Goal: Task Accomplishment & Management: Manage account settings

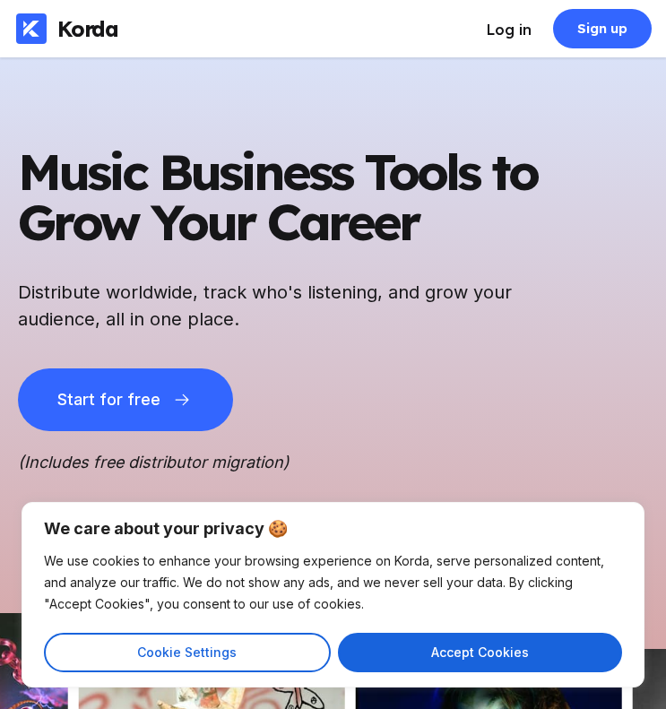
click at [494, 26] on div "Log in" at bounding box center [509, 30] width 45 height 18
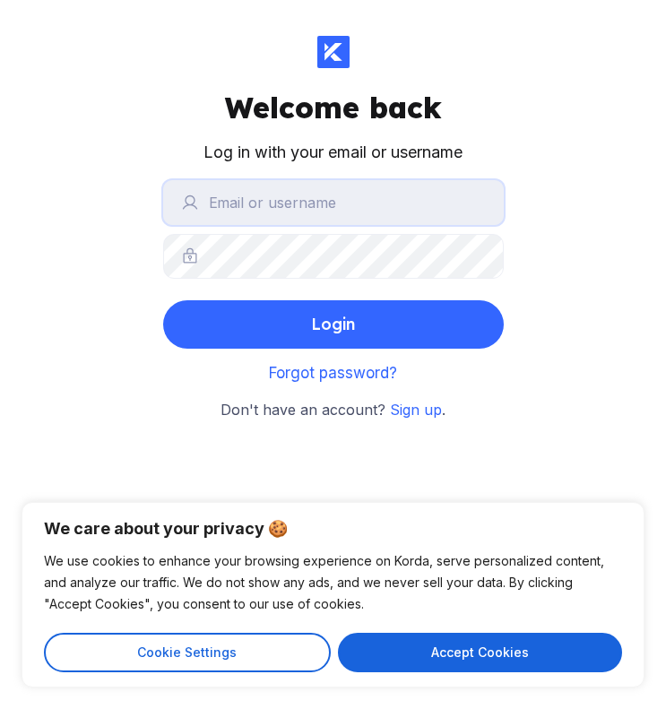
click at [261, 213] on input "text" at bounding box center [333, 202] width 341 height 45
type input "[PERSON_NAME][EMAIL_ADDRESS][DOMAIN_NAME]"
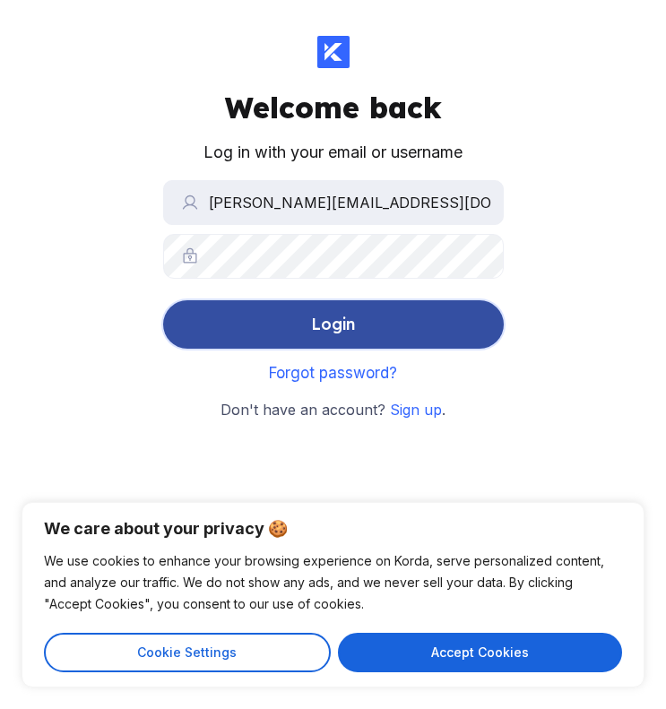
click at [324, 325] on div "Login" at bounding box center [333, 325] width 44 height 36
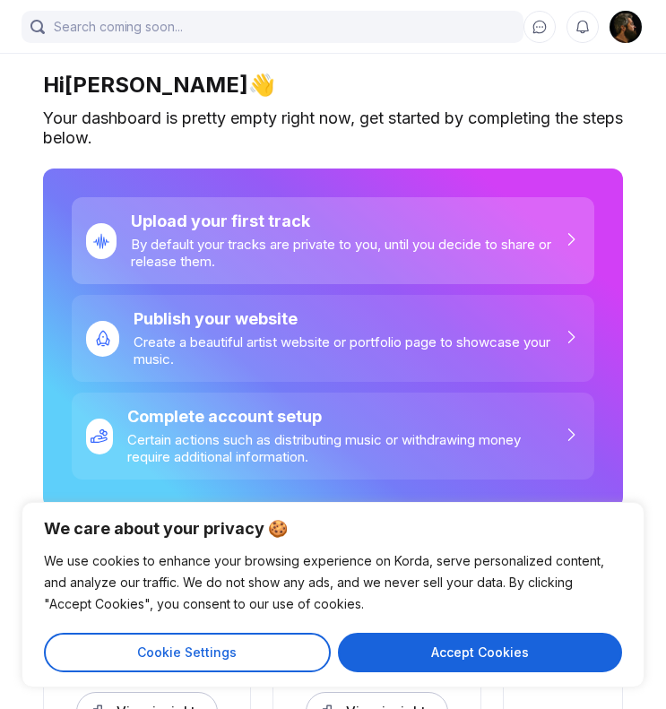
click at [508, 262] on div "By default your tracks are private to you, until you decide to share or release…" at bounding box center [346, 253] width 431 height 34
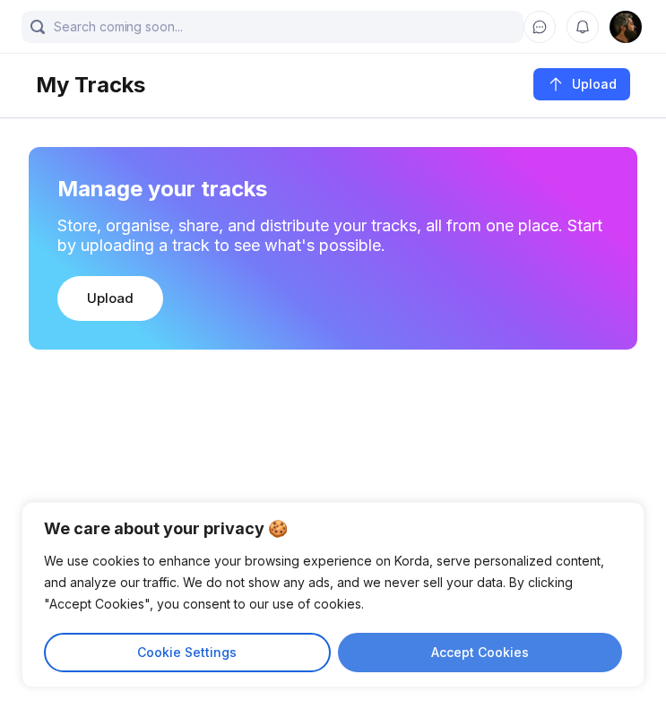
click at [470, 657] on button "Accept Cookies" at bounding box center [480, 652] width 285 height 39
checkbox input "true"
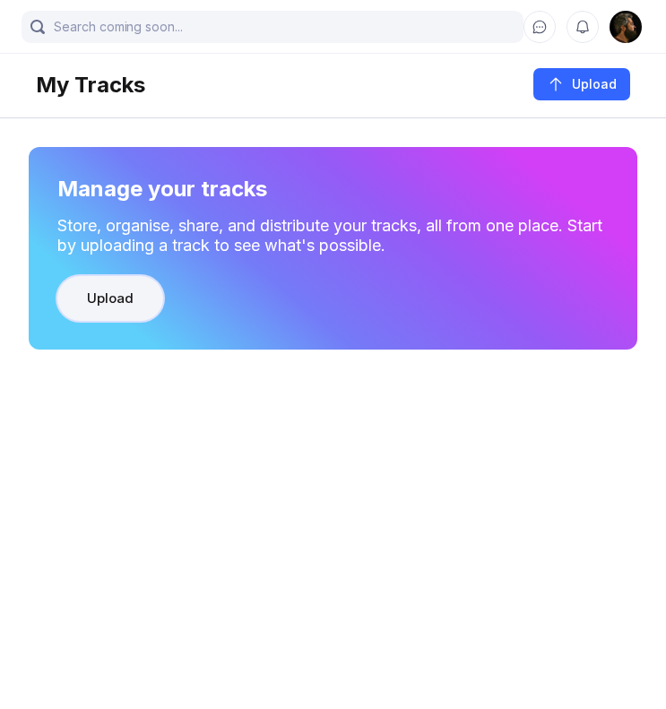
click at [111, 298] on div "Upload" at bounding box center [110, 299] width 47 height 18
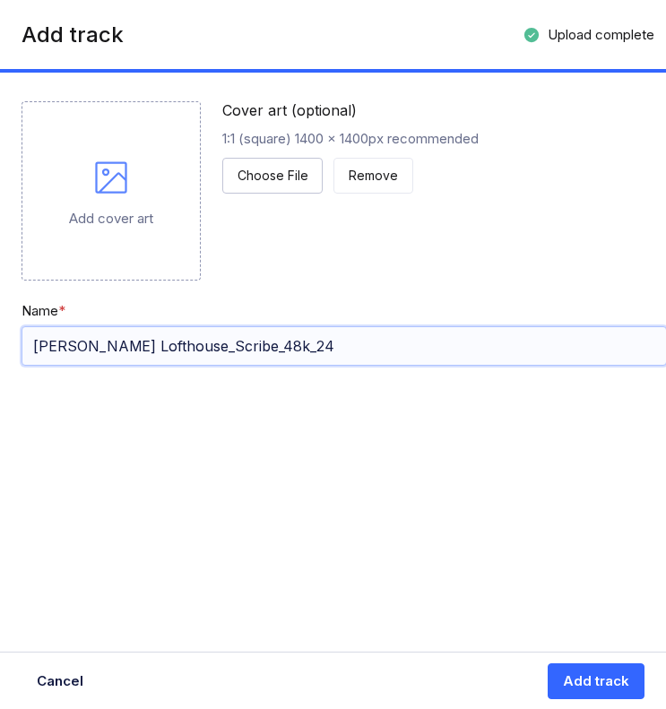
drag, startPoint x: 264, startPoint y: 346, endPoint x: 0, endPoint y: 348, distance: 263.5
click at [0, 348] on div "Add cover art Cover art (optional) 1:1 (square) 1400 x 1400px recommended Choos…" at bounding box center [344, 230] width 688 height 315
type input "Scribe"
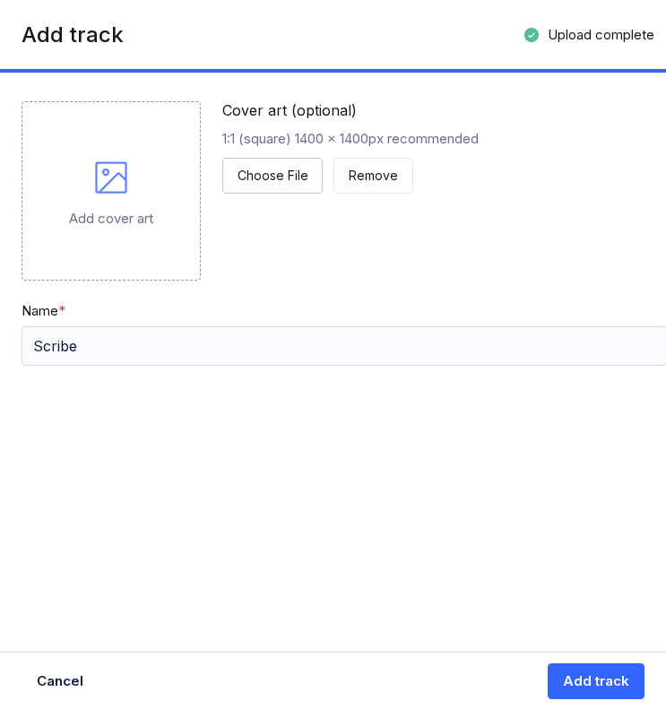
click at [328, 601] on div "Add track Upload complete 100% Add cover art Cover art (optional) 1:1 (square) …" at bounding box center [344, 354] width 688 height 709
click at [115, 195] on icon at bounding box center [111, 177] width 43 height 43
click at [108, 190] on icon at bounding box center [111, 177] width 43 height 43
click at [112, 182] on icon at bounding box center [111, 177] width 43 height 43
click at [288, 182] on div "Choose File" at bounding box center [273, 176] width 70 height 18
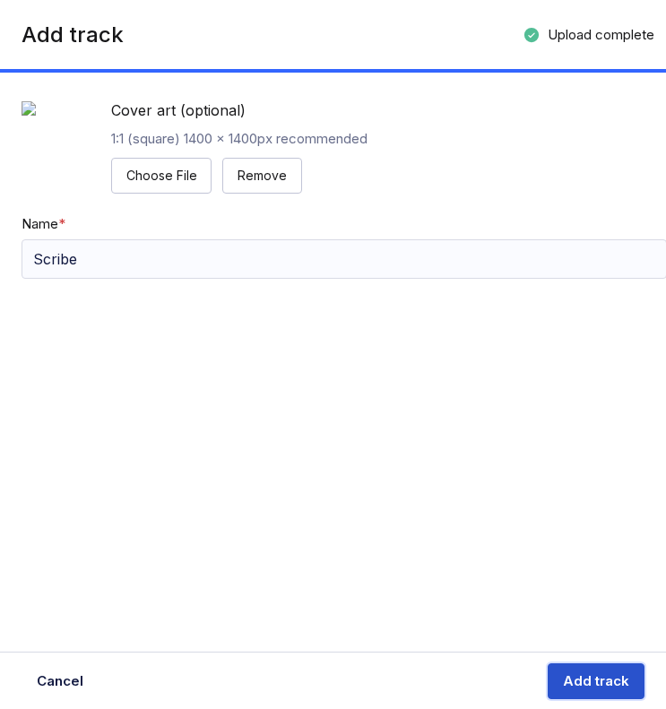
click at [589, 682] on div "Add track" at bounding box center [596, 681] width 66 height 18
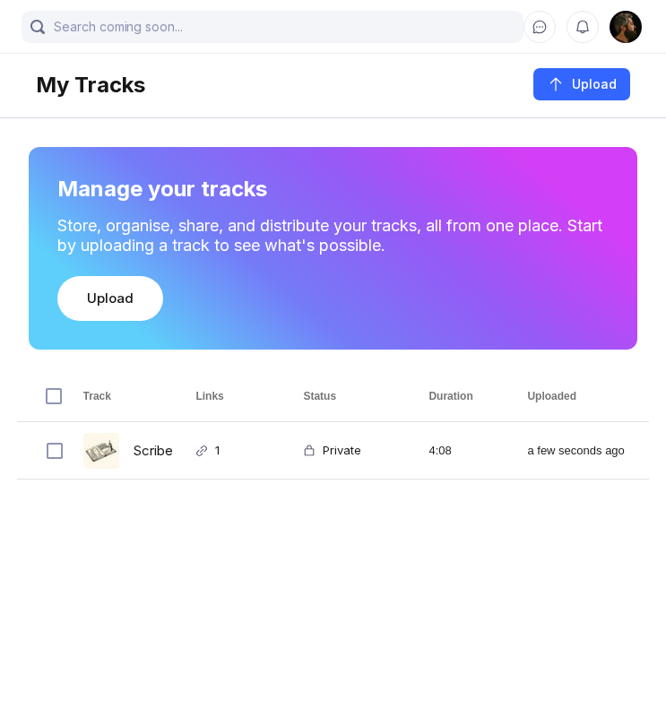
click at [624, 18] on img at bounding box center [626, 27] width 32 height 32
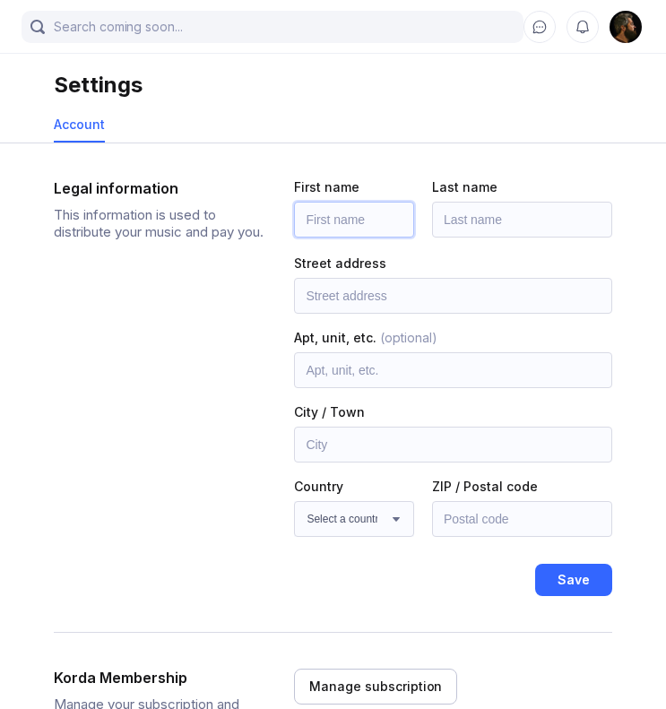
click at [340, 216] on input "text" at bounding box center [354, 220] width 120 height 36
type input "[PERSON_NAME]"
click at [471, 225] on input "text" at bounding box center [522, 220] width 180 height 36
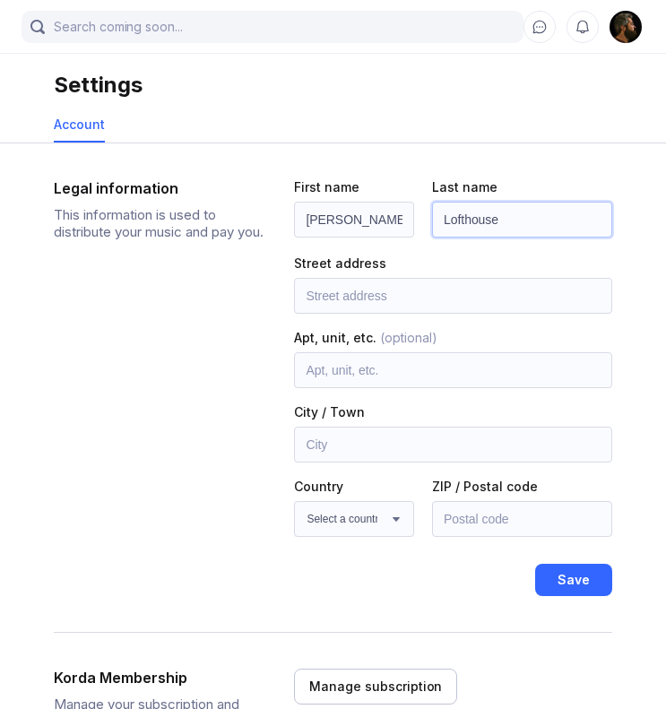
type input "Lofthouse"
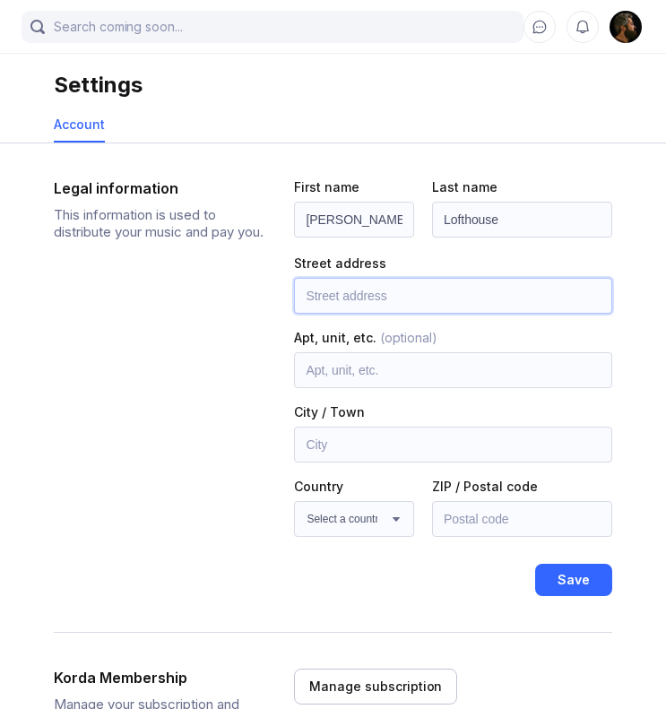
click at [369, 292] on input "text" at bounding box center [453, 296] width 318 height 36
type input "1 Homeleigh Apartments"
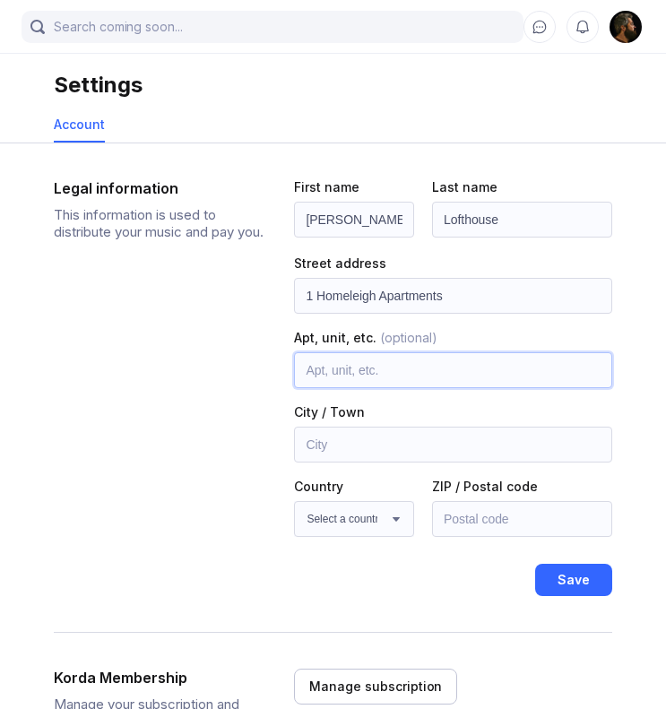
click at [359, 375] on input "text" at bounding box center [453, 370] width 318 height 36
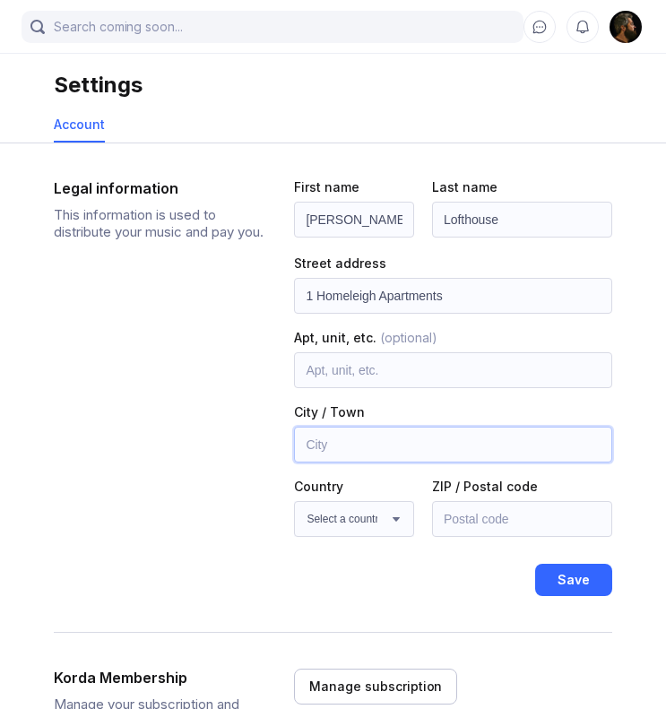
click at [346, 446] on input "text" at bounding box center [453, 445] width 318 height 36
type input "L"
type input "Romford"
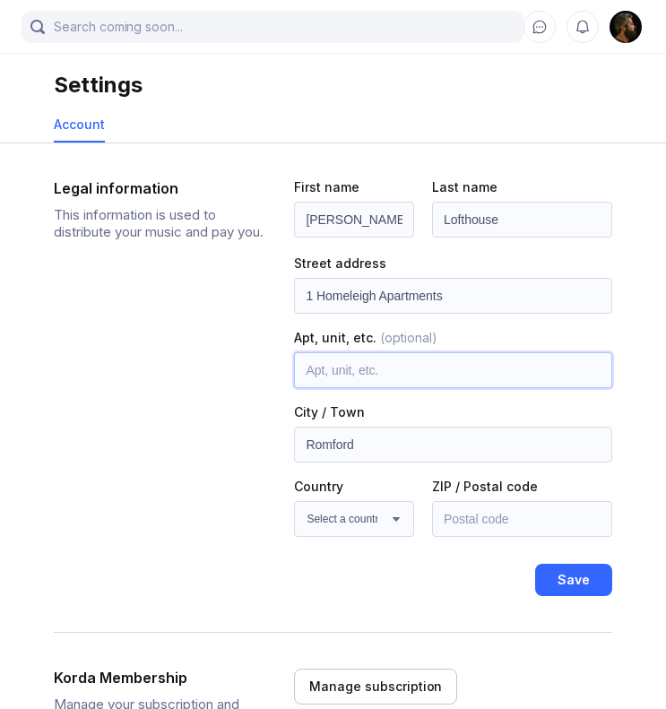
click at [361, 378] on input "text" at bounding box center [453, 370] width 318 height 36
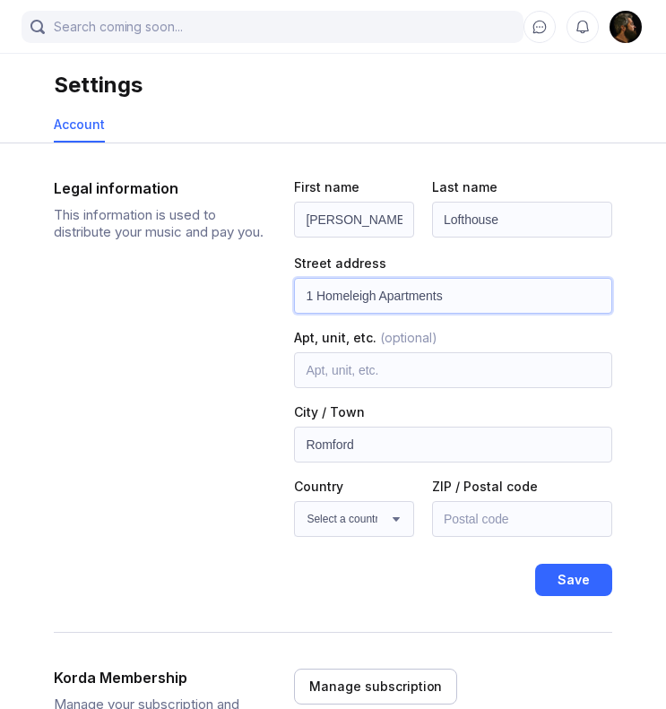
drag, startPoint x: 446, startPoint y: 302, endPoint x: 242, endPoint y: 311, distance: 204.6
click at [242, 311] on div "Legal information This information is used to distribute your music and pay you…" at bounding box center [333, 387] width 558 height 417
drag, startPoint x: 446, startPoint y: 297, endPoint x: 213, endPoint y: 302, distance: 233.1
click at [213, 302] on div "Legal information This information is used to distribute your music and pay you…" at bounding box center [333, 387] width 558 height 417
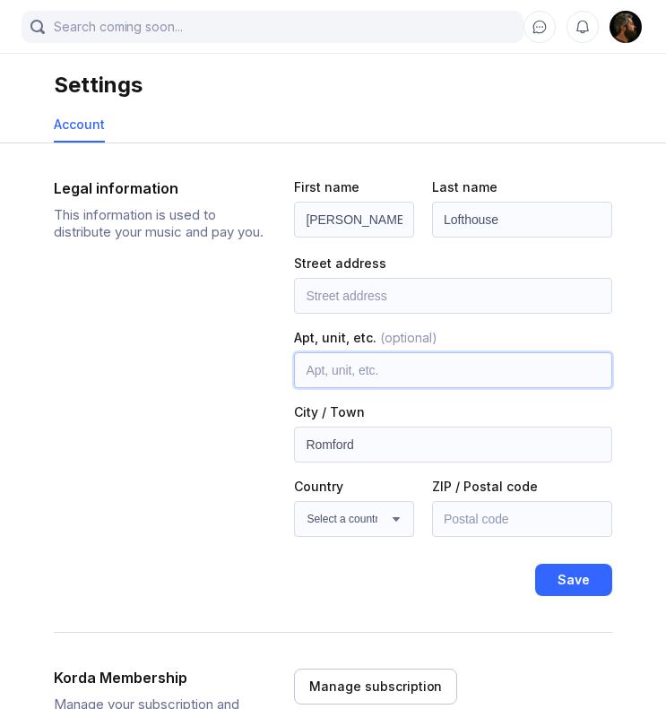
click at [317, 370] on input "text" at bounding box center [453, 370] width 318 height 36
paste input "1 Homeleigh Apartments"
type input "1 Homeleigh Apartments"
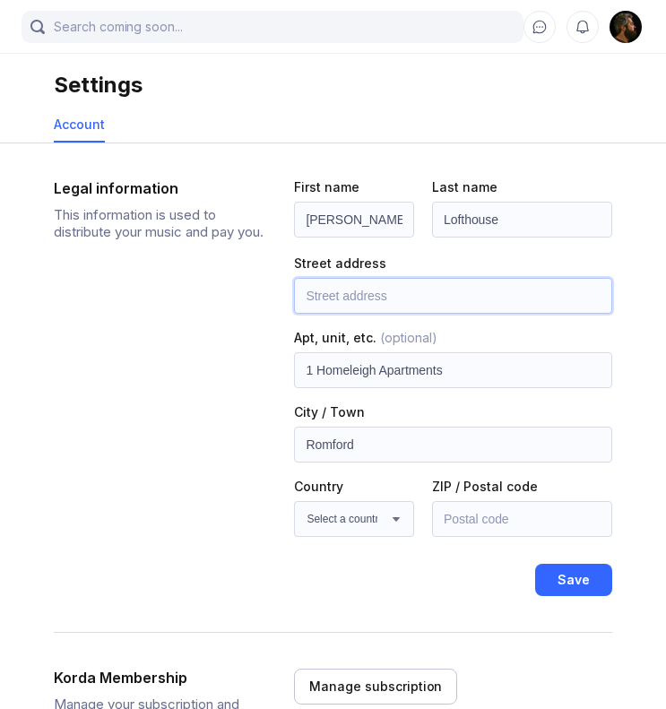
click at [378, 295] on input "text" at bounding box center [453, 296] width 318 height 36
type input "[STREET_ADDRESS]"
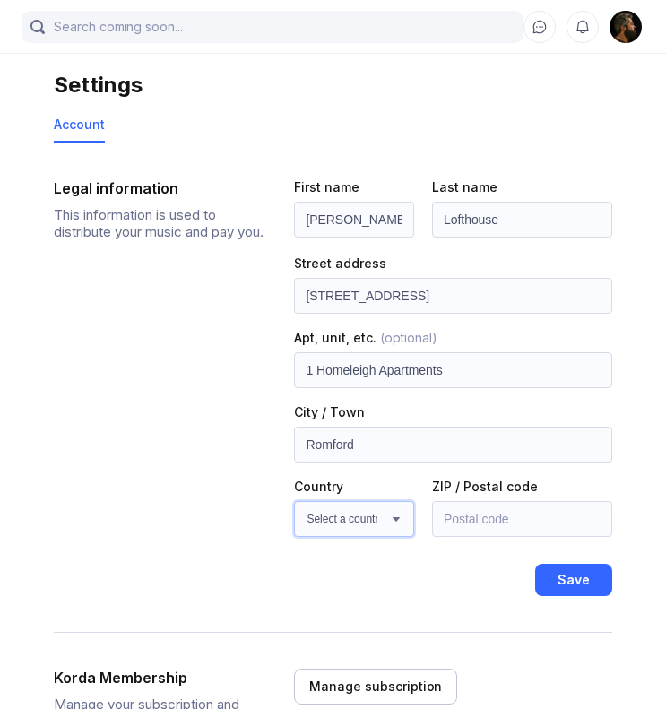
click at [376, 519] on select "Select a country [GEOGRAPHIC_DATA] [GEOGRAPHIC_DATA] [GEOGRAPHIC_DATA] [GEOGRAP…" at bounding box center [354, 519] width 120 height 36
select select "GB"
click at [294, 501] on select "Select a country [GEOGRAPHIC_DATA] [GEOGRAPHIC_DATA] [GEOGRAPHIC_DATA] [GEOGRAP…" at bounding box center [354, 519] width 120 height 36
click at [494, 532] on input "text" at bounding box center [522, 519] width 180 height 36
type input "RM2 5XA"
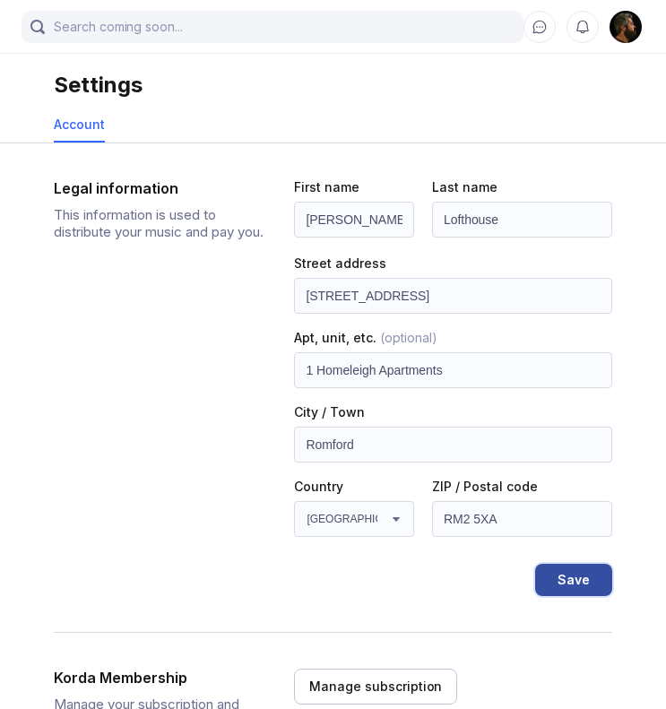
click at [586, 584] on div "Save" at bounding box center [574, 580] width 32 height 18
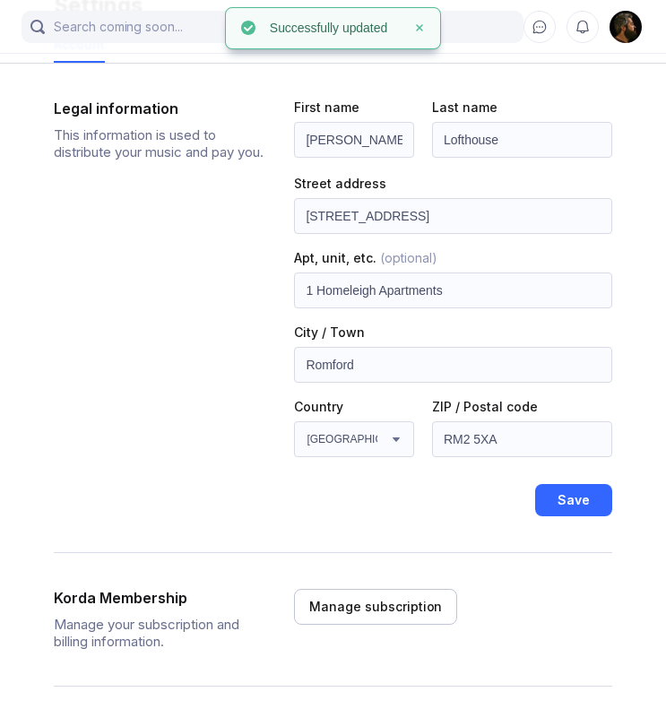
scroll to position [186, 0]
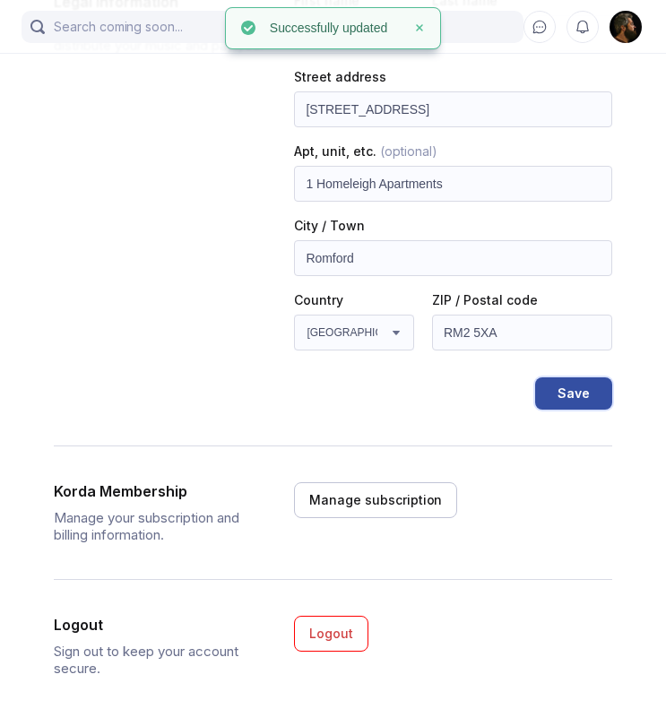
click at [576, 394] on div "Save" at bounding box center [574, 394] width 32 height 18
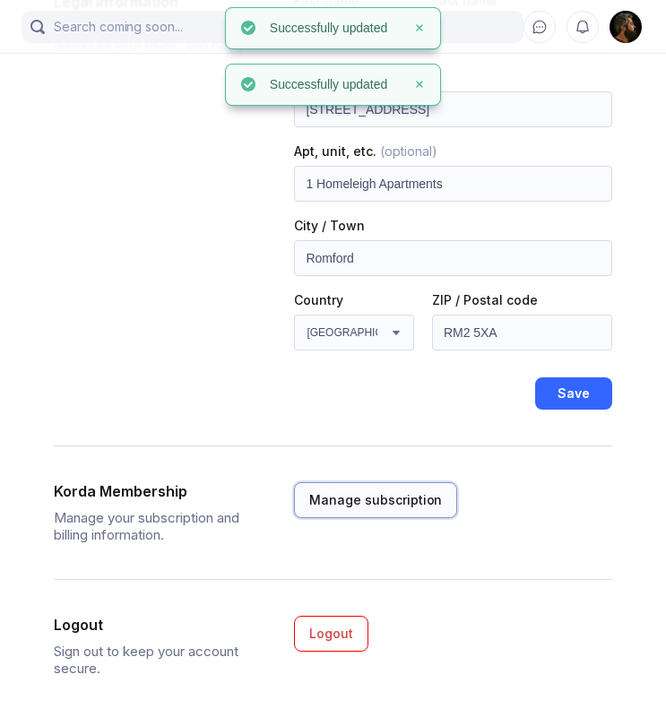
click at [401, 497] on div "Manage subscription" at bounding box center [375, 500] width 133 height 18
